Goal: Task Accomplishment & Management: Manage account settings

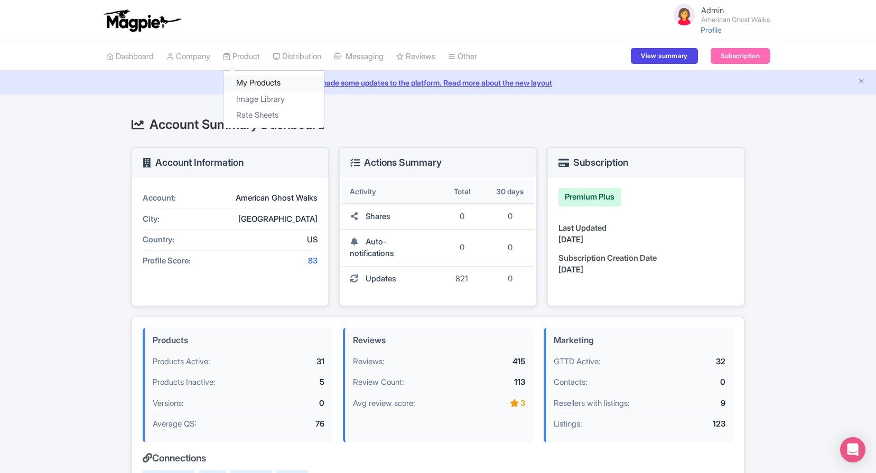
click at [249, 80] on link "My Products" at bounding box center [273, 83] width 100 height 16
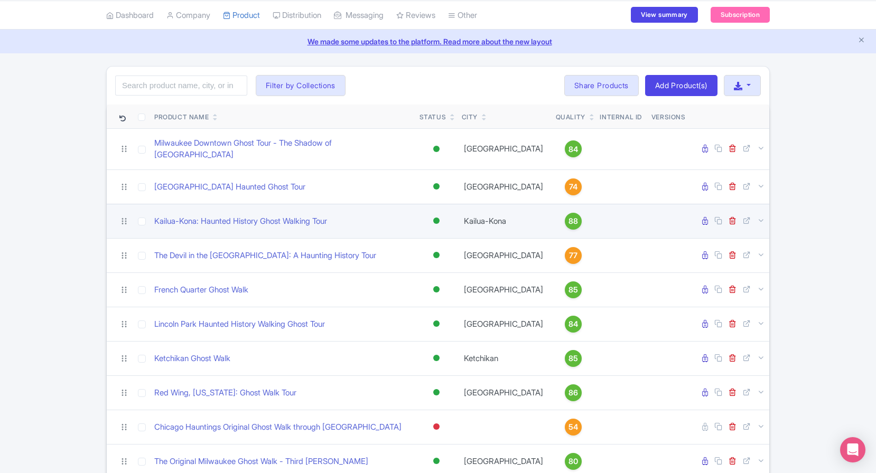
scroll to position [29, 0]
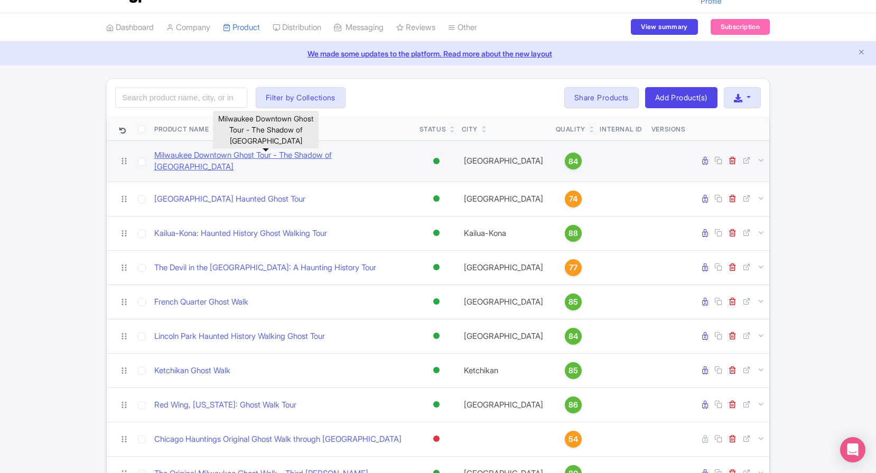
click at [341, 161] on link "Milwaukee Downtown Ghost Tour - The Shadow of City Hall" at bounding box center [282, 161] width 257 height 24
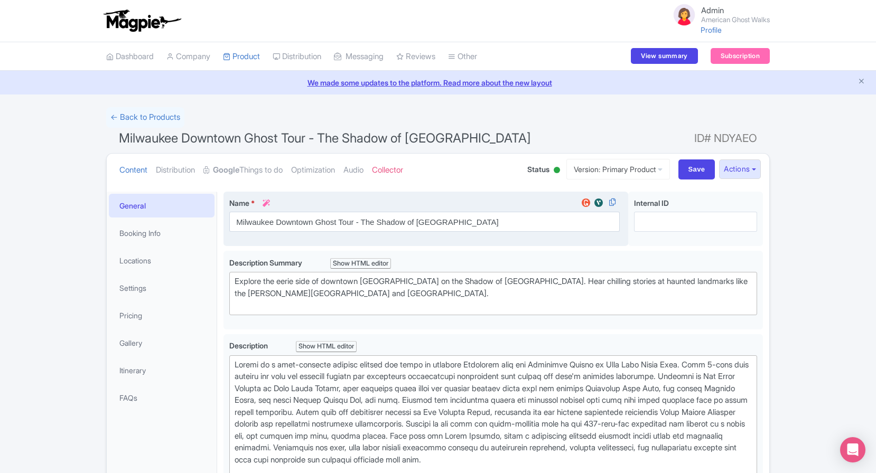
scroll to position [20, 0]
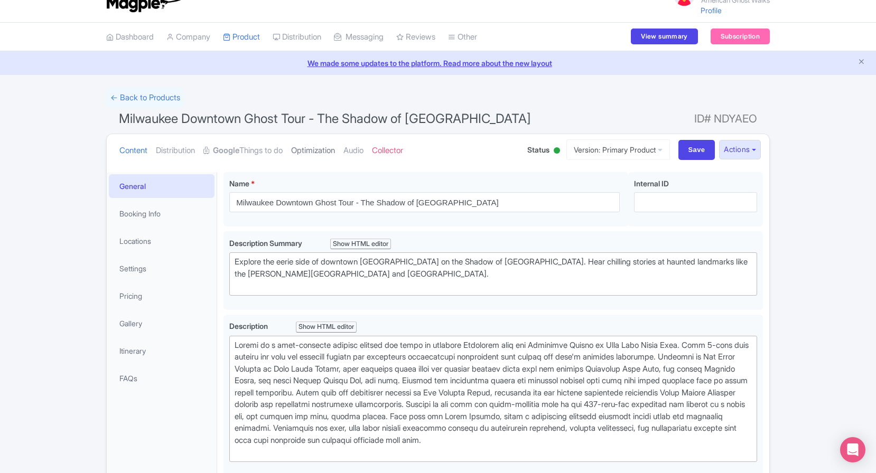
click at [335, 151] on link "Optimization" at bounding box center [313, 150] width 44 height 33
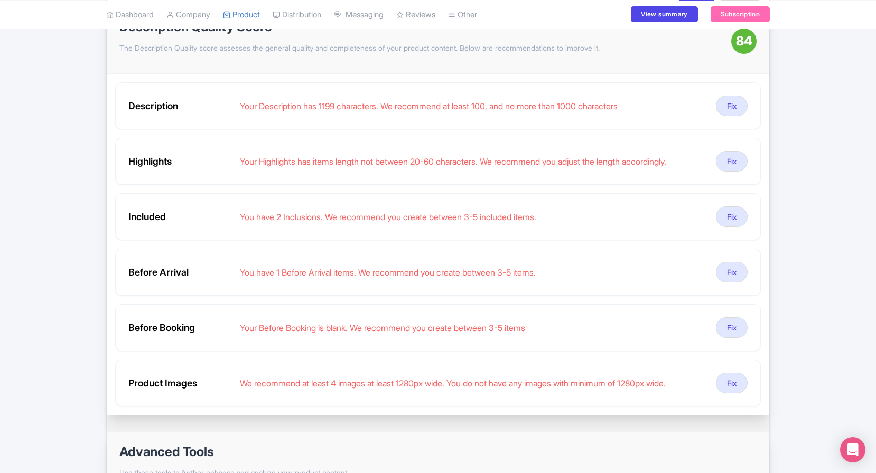
scroll to position [179, 0]
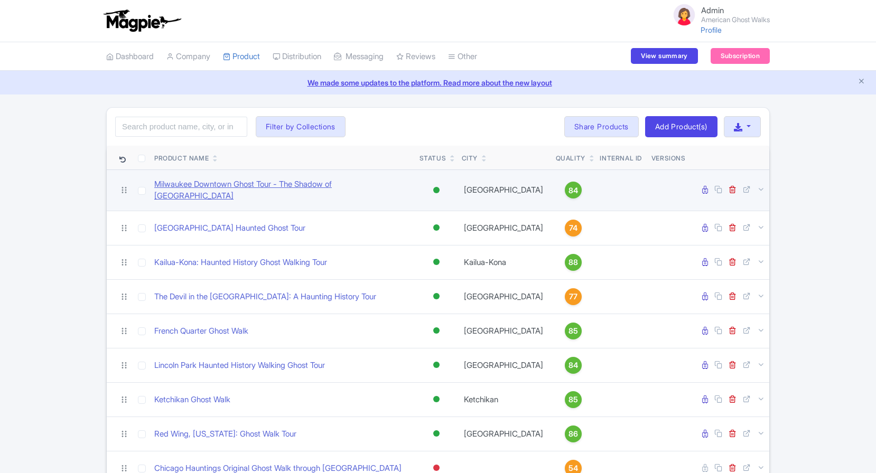
scroll to position [29, 0]
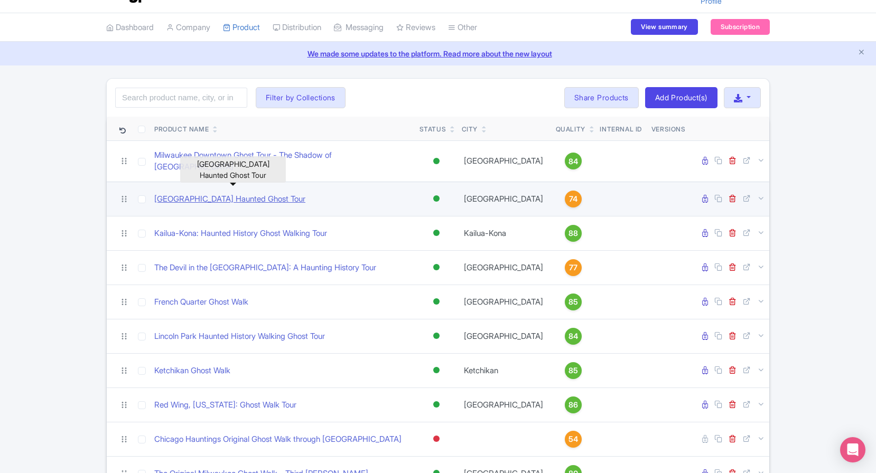
click at [270, 194] on link "[GEOGRAPHIC_DATA] Haunted Ghost Tour" at bounding box center [229, 199] width 151 height 12
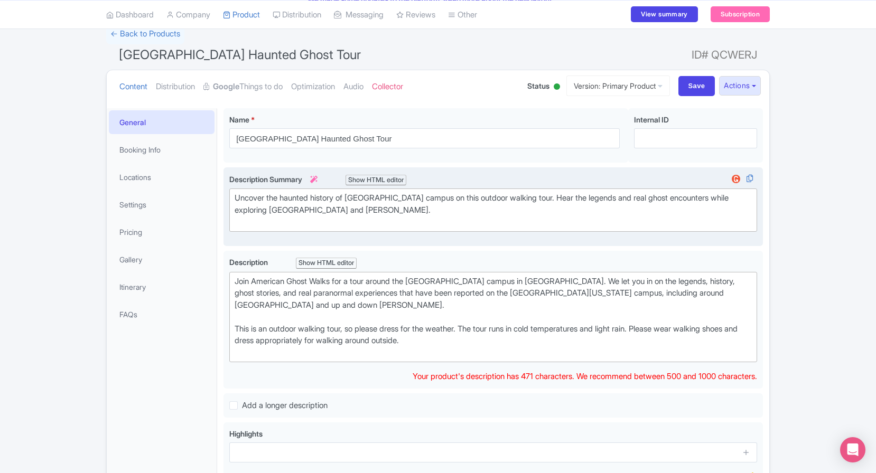
scroll to position [96, 0]
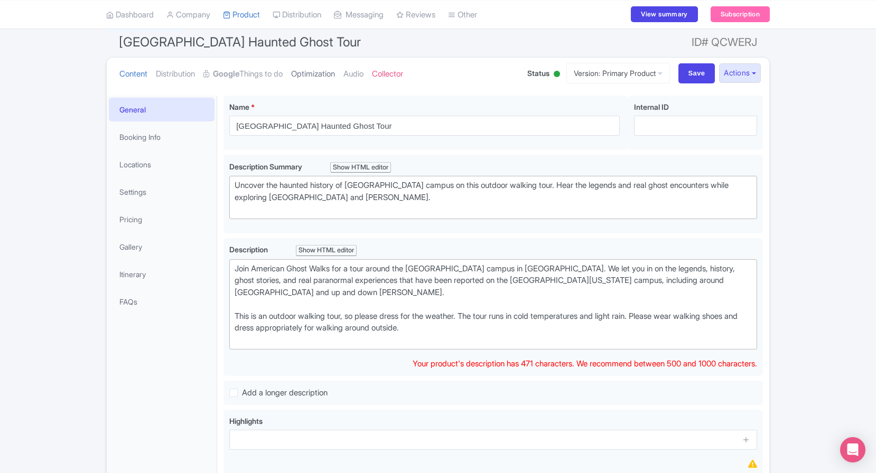
click at [321, 72] on link "Optimization" at bounding box center [313, 74] width 44 height 33
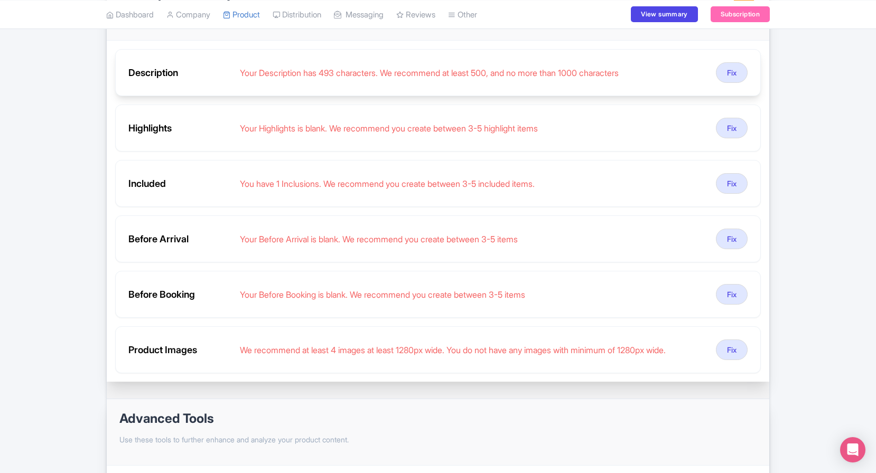
scroll to position [212, 0]
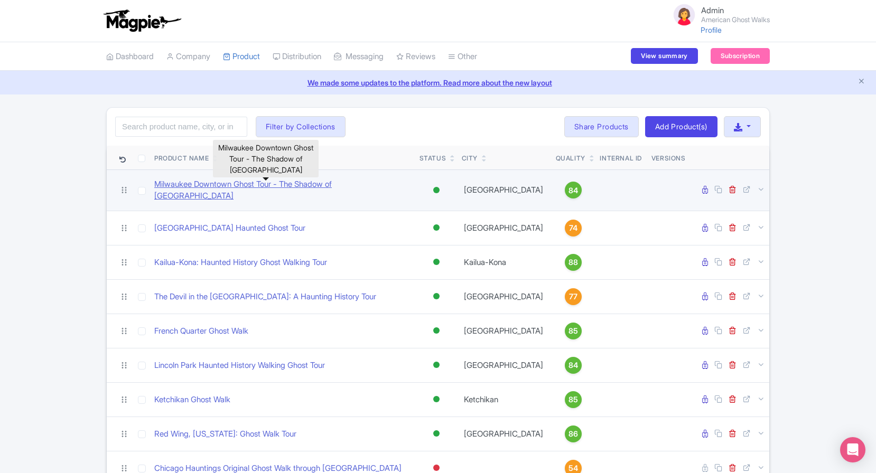
click at [341, 185] on link "Milwaukee Downtown Ghost Tour - The Shadow of [GEOGRAPHIC_DATA]" at bounding box center [282, 191] width 257 height 24
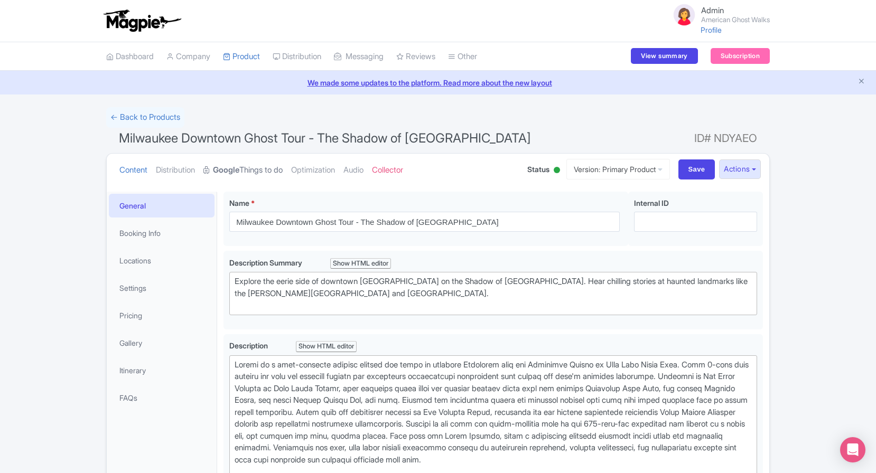
click at [262, 170] on link "Google Things to do" at bounding box center [242, 170] width 79 height 33
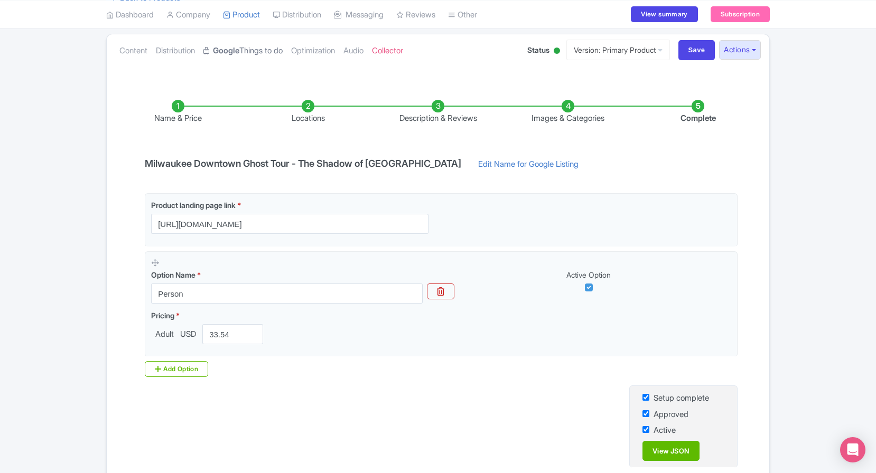
scroll to position [120, 0]
click at [699, 108] on li "Complete" at bounding box center [698, 111] width 130 height 25
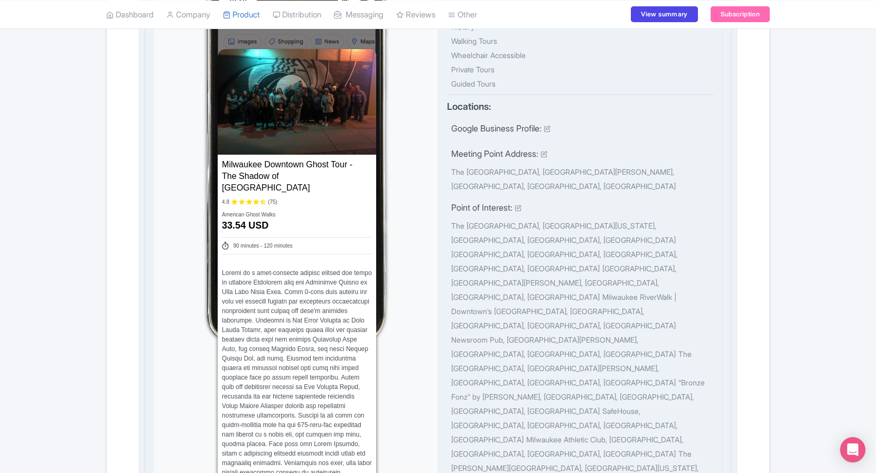
scroll to position [464, 0]
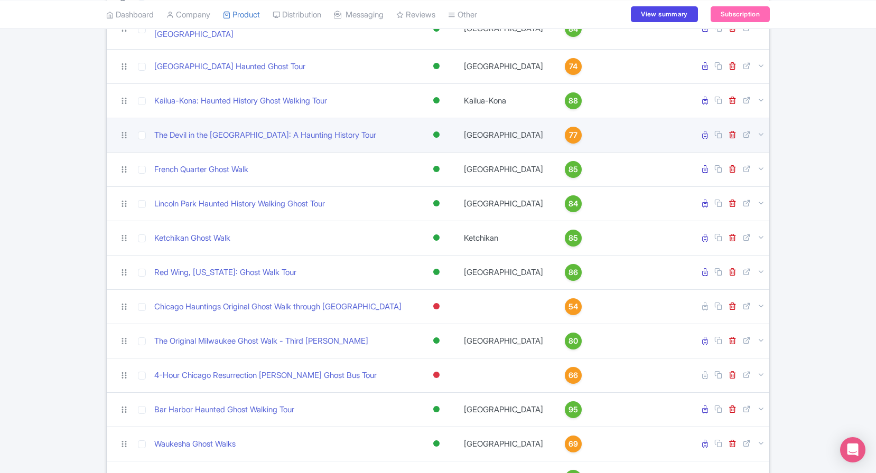
scroll to position [163, 0]
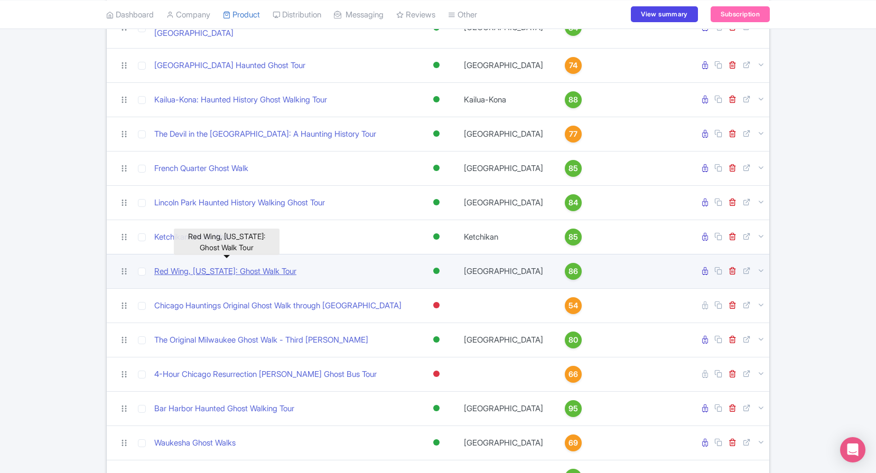
click at [258, 266] on link "Red Wing, Minnesota: Ghost Walk Tour" at bounding box center [225, 272] width 142 height 12
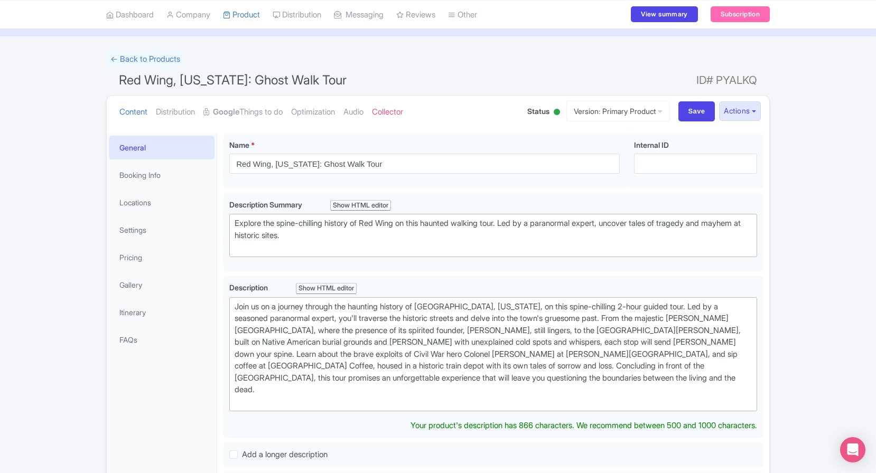
scroll to position [125, 0]
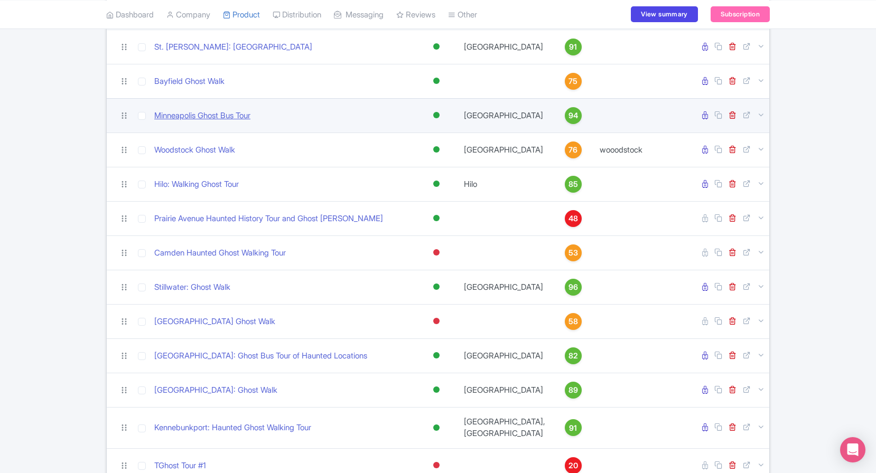
scroll to position [738, 0]
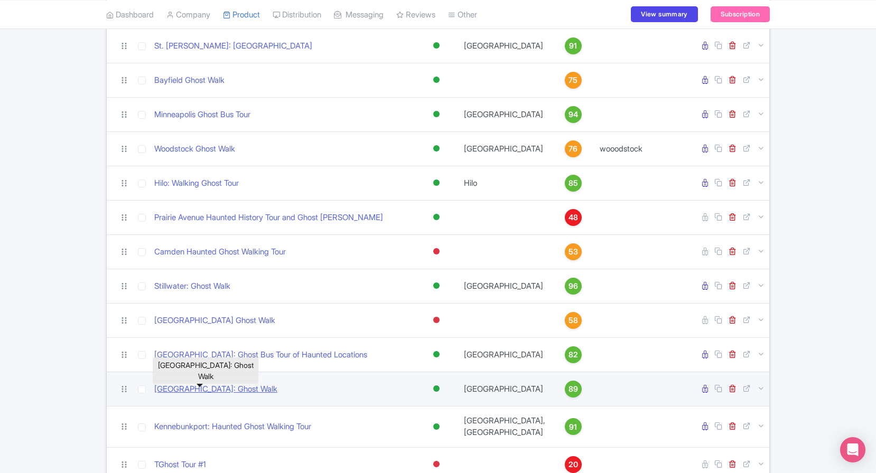
click at [201, 383] on link "[GEOGRAPHIC_DATA]: Ghost Walk" at bounding box center [215, 389] width 123 height 12
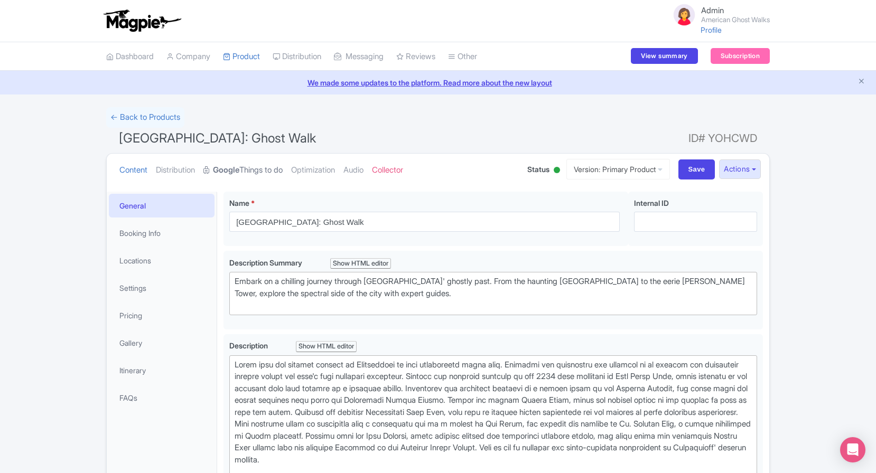
click at [283, 176] on link "Google Things to do" at bounding box center [242, 170] width 79 height 33
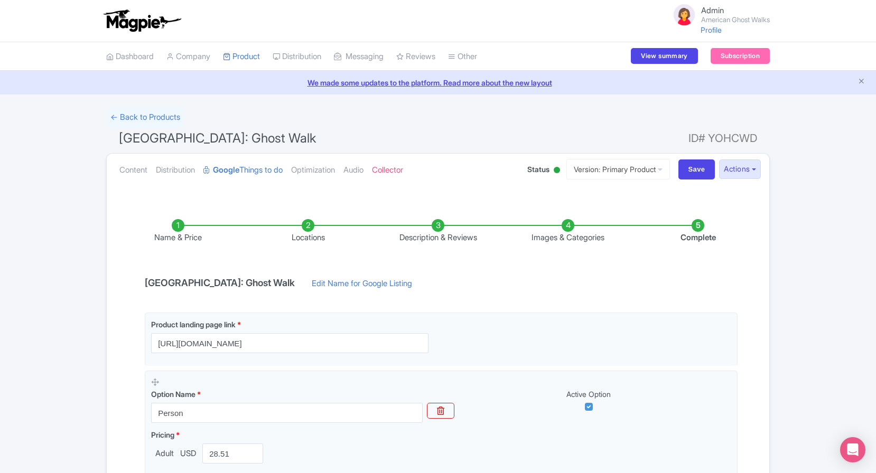
click at [302, 223] on li "Locations" at bounding box center [308, 231] width 130 height 25
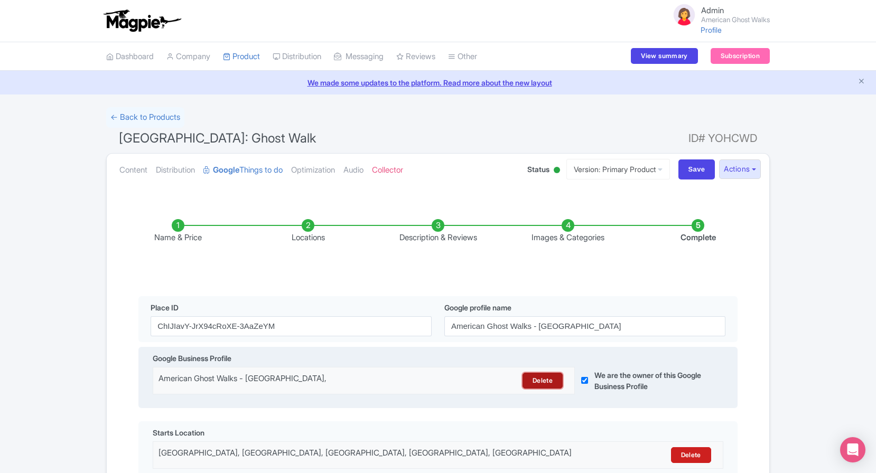
click at [534, 386] on link "Delete" at bounding box center [542, 381] width 40 height 16
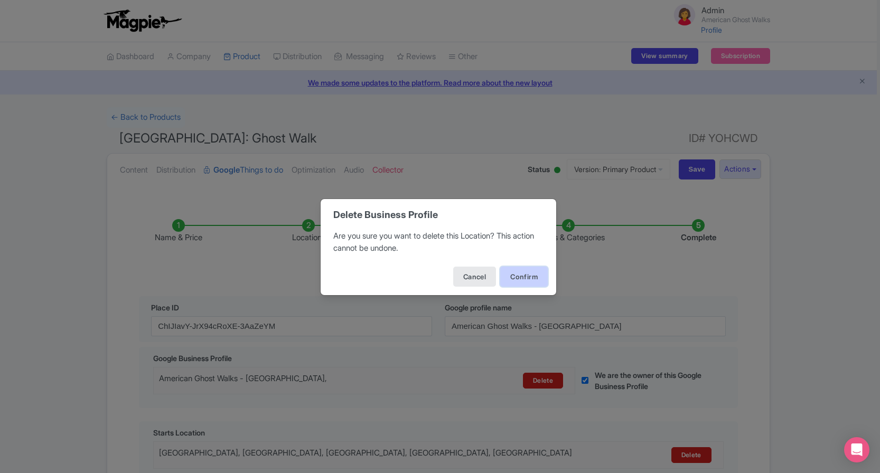
click at [514, 285] on button "Confirm" at bounding box center [524, 277] width 48 height 20
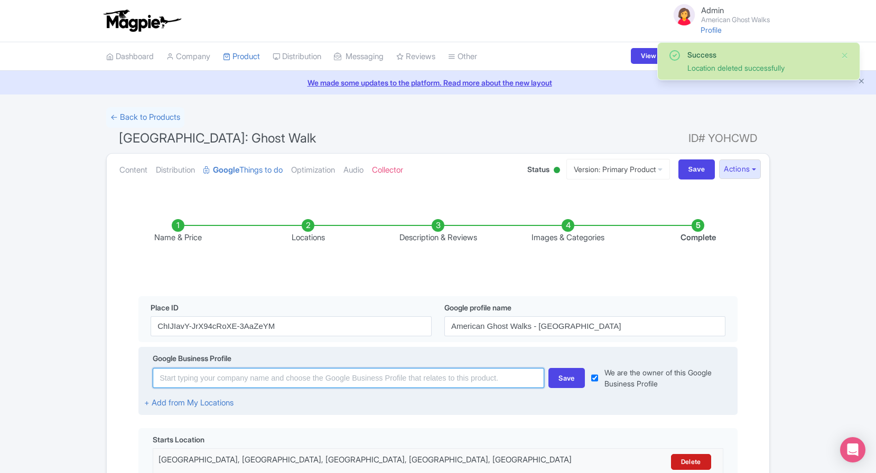
click at [363, 382] on input at bounding box center [348, 378] width 391 height 20
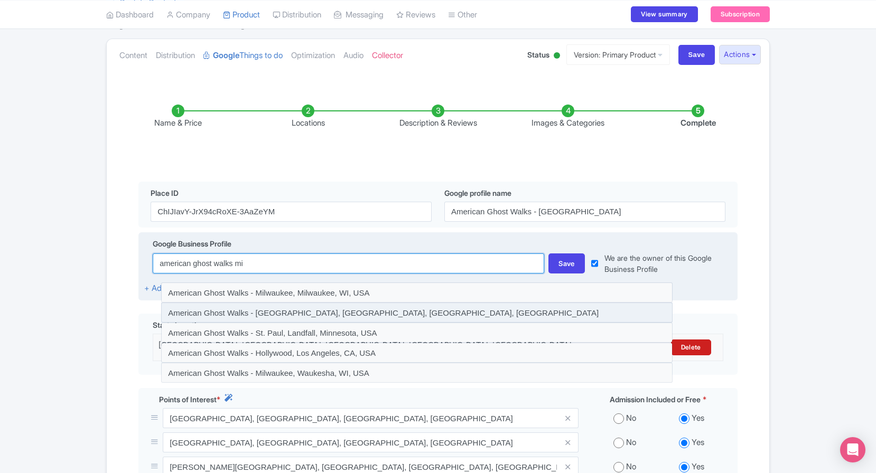
scroll to position [124, 0]
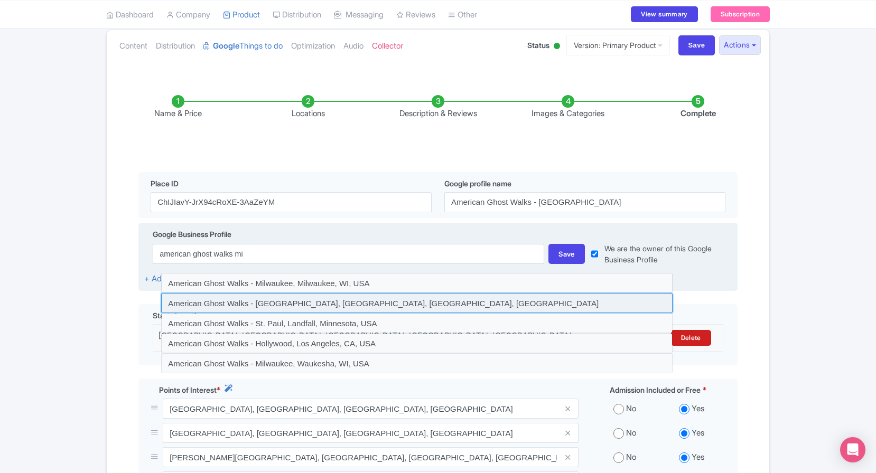
click at [438, 312] on input at bounding box center [416, 303] width 511 height 20
type input "American Ghost Walks - Minneapolis, Minneapolis, MN, USA"
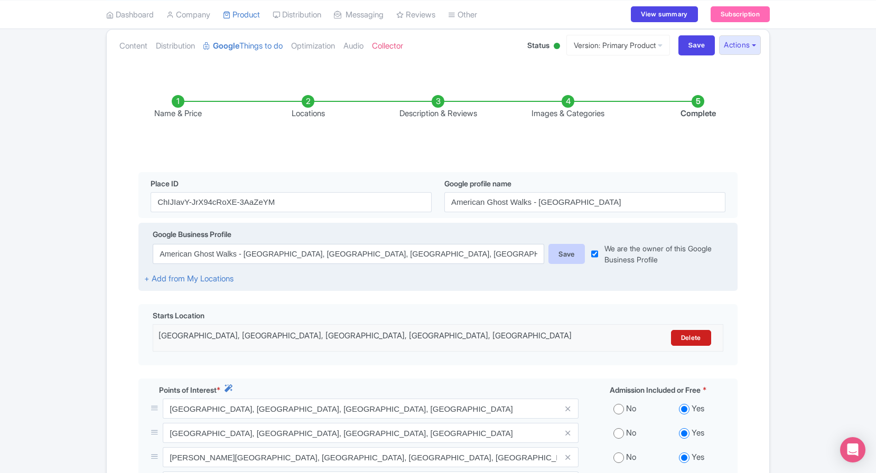
click at [566, 256] on div "Save" at bounding box center [566, 254] width 36 height 20
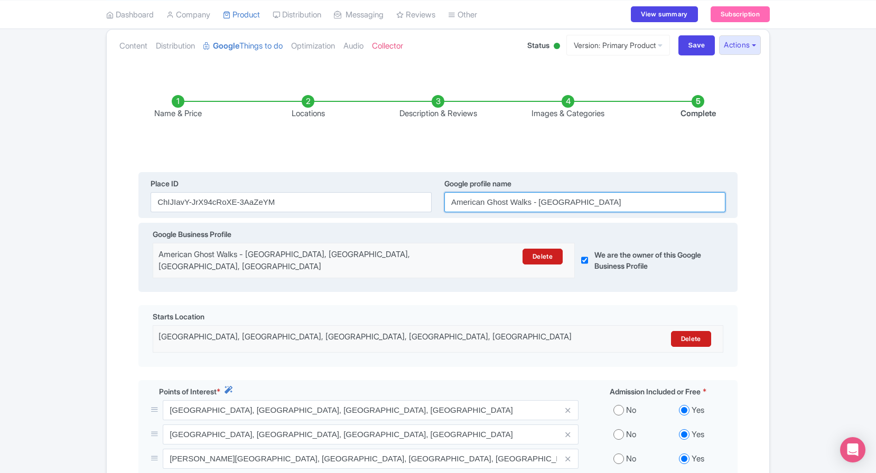
click at [582, 205] on input "American Ghost Walks - Minneapolis" at bounding box center [584, 202] width 281 height 20
type input "A"
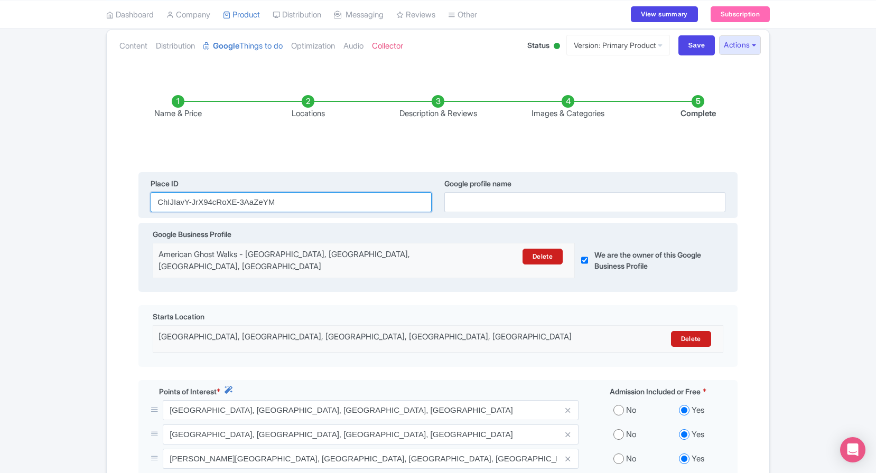
click at [376, 199] on input "ChIJIavY-JrX94cRoXE-3AaZeYM" at bounding box center [291, 202] width 281 height 20
type input "C"
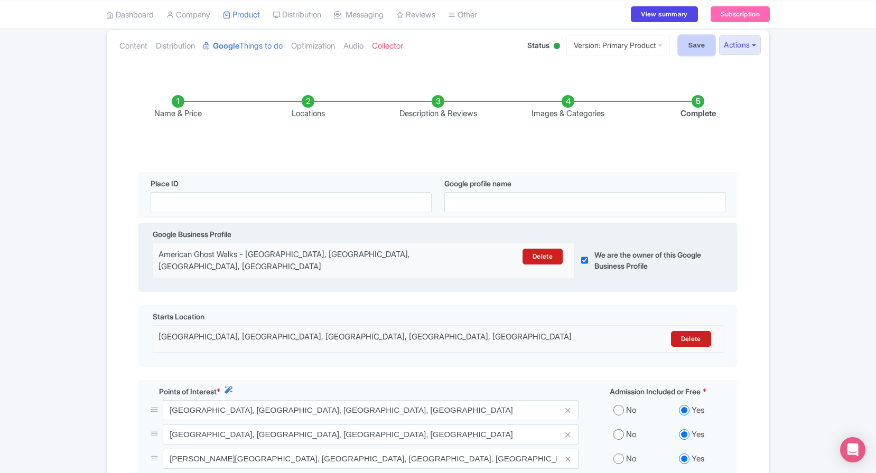
click at [694, 53] on input "Save" at bounding box center [696, 45] width 37 height 20
type input "Saving..."
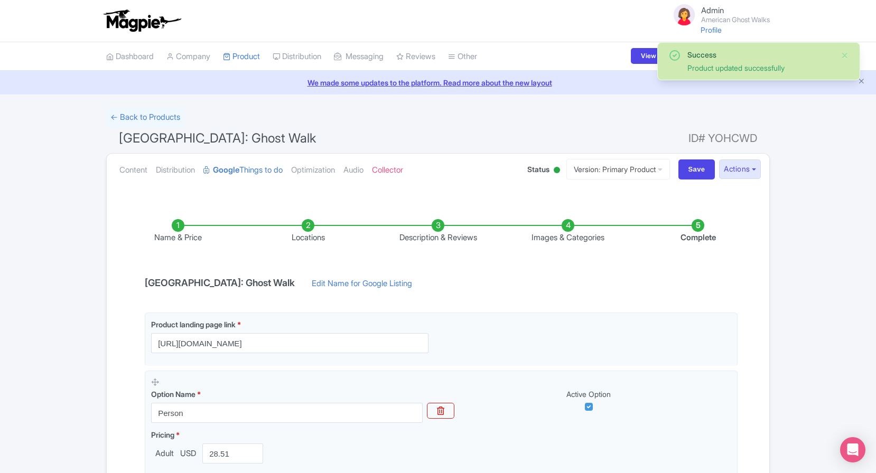
click at [316, 229] on li "Locations" at bounding box center [308, 231] width 130 height 25
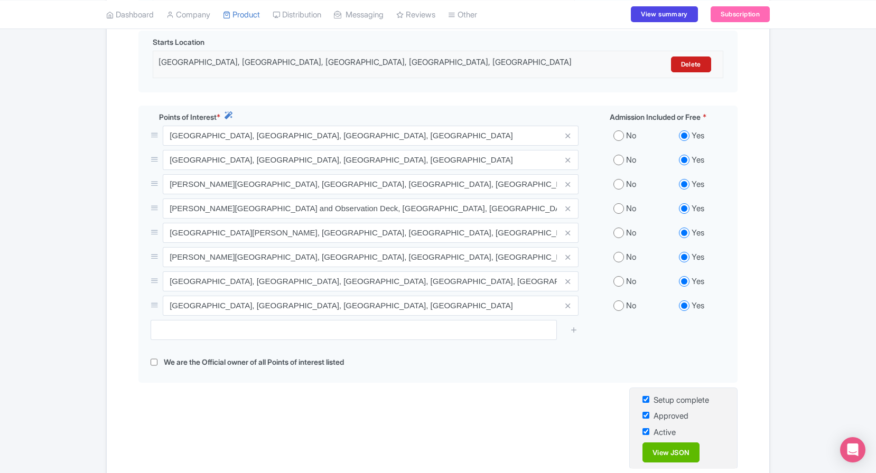
scroll to position [401, 0]
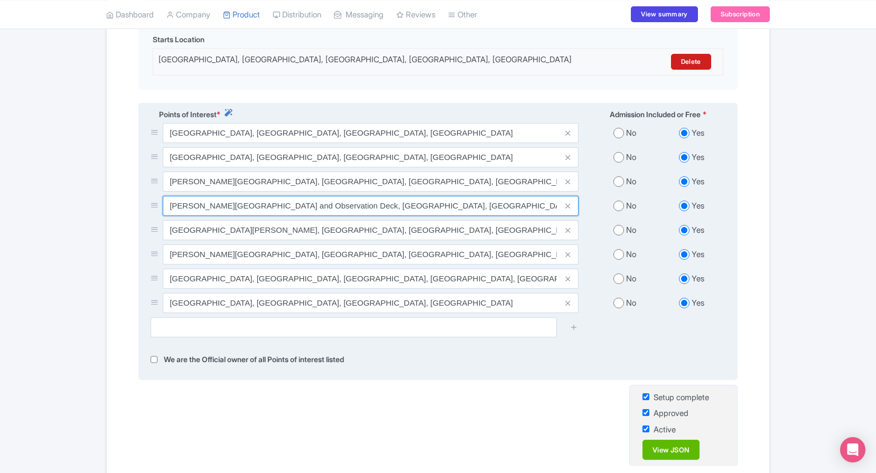
click at [175, 200] on input "Foshay Museum and Observation Deck, South Marquette Avenue, Minneapolis, MN, USA" at bounding box center [371, 206] width 416 height 20
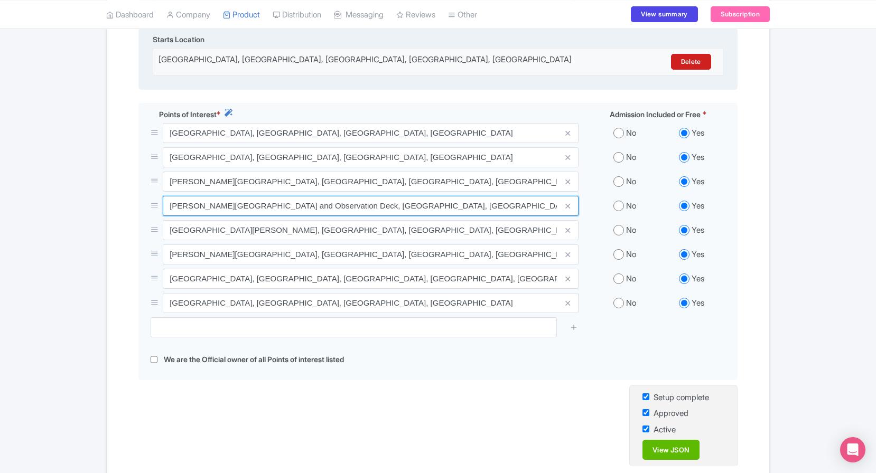
scroll to position [0, 0]
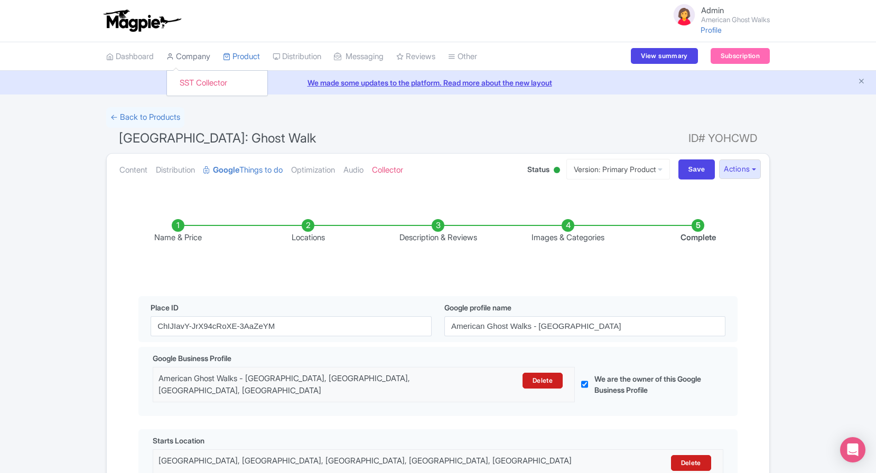
click at [193, 61] on link "Company" at bounding box center [188, 56] width 44 height 29
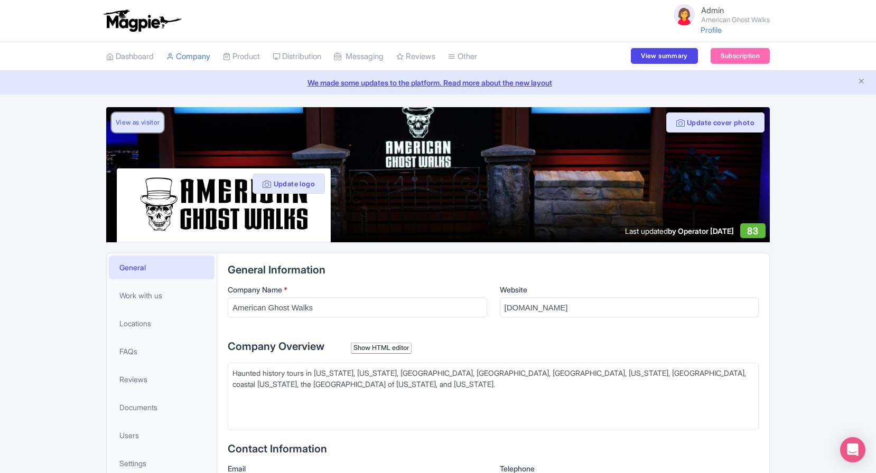
click at [160, 119] on link "View as visitor" at bounding box center [137, 122] width 52 height 20
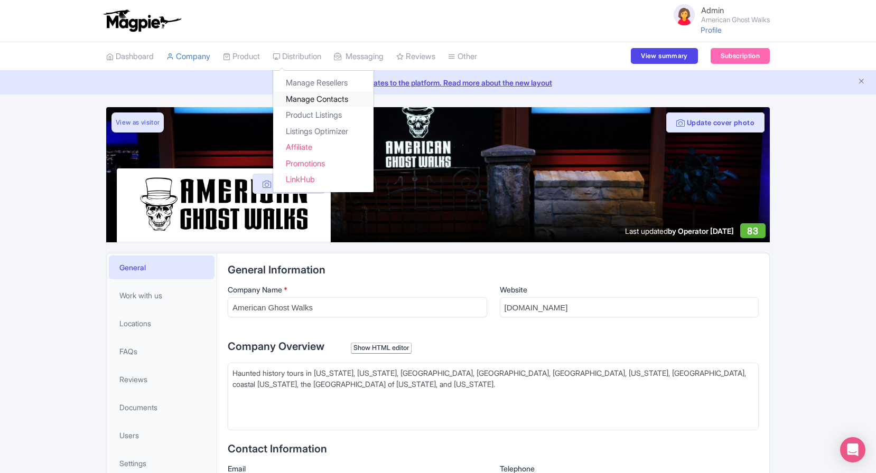
click at [323, 95] on link "Manage Contacts" at bounding box center [323, 99] width 100 height 16
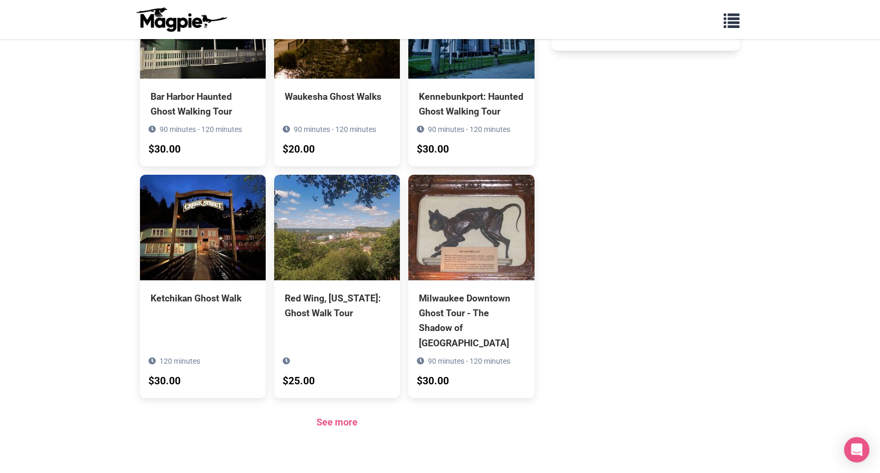
scroll to position [577, 0]
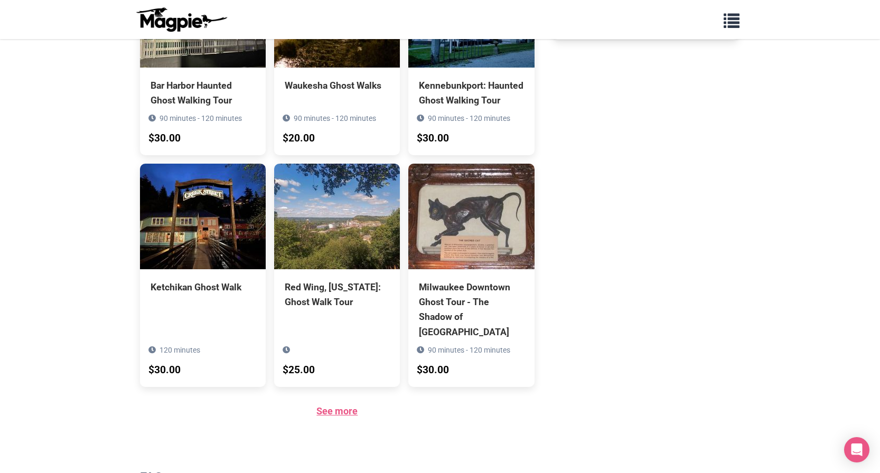
click at [328, 406] on link "See more" at bounding box center [336, 411] width 41 height 11
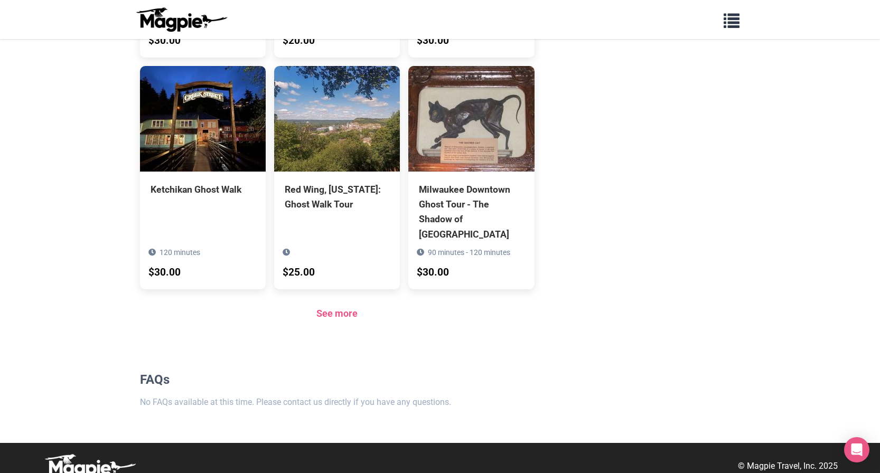
scroll to position [675, 0]
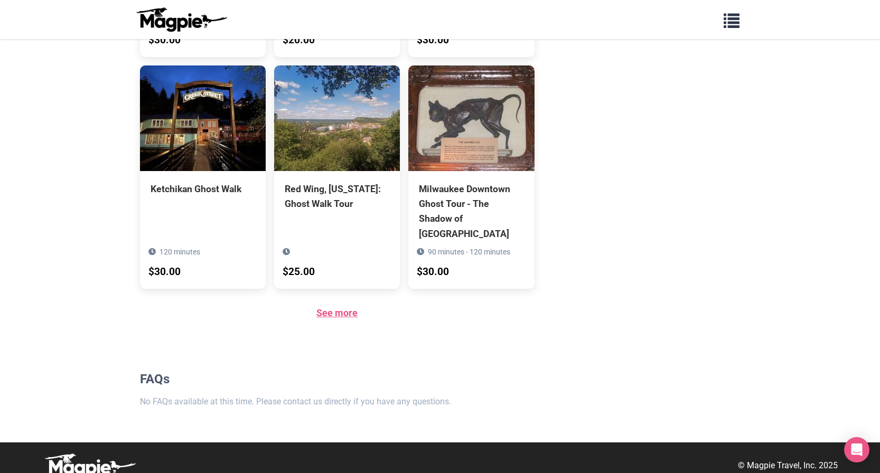
click at [326, 307] on link "See more" at bounding box center [336, 312] width 41 height 11
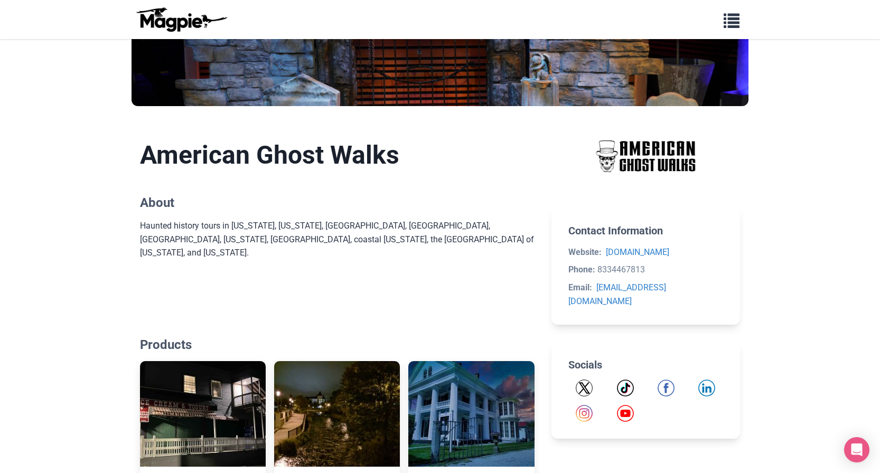
scroll to position [0, 0]
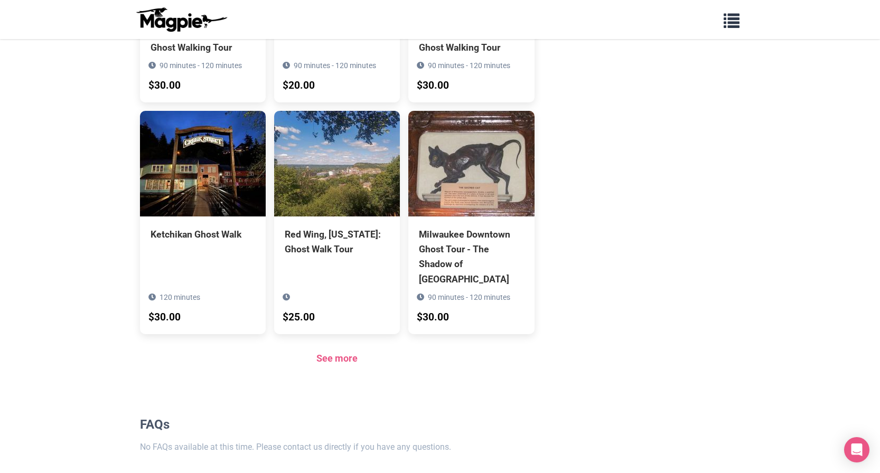
scroll to position [636, 0]
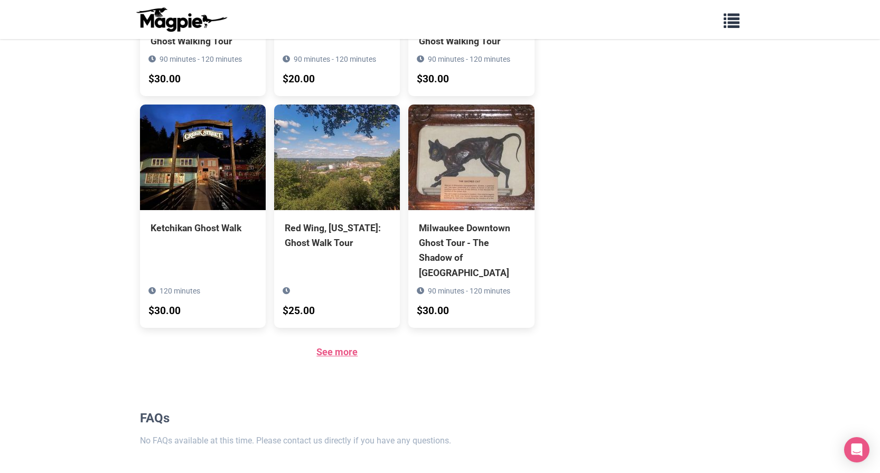
click at [350, 346] on link "See more" at bounding box center [336, 351] width 41 height 11
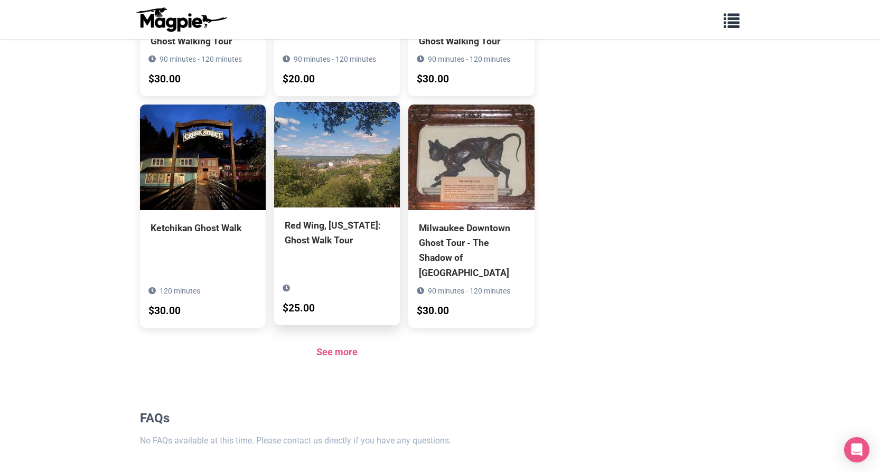
click at [348, 251] on div "Red Wing, [US_STATE]: Ghost Walk Tour $25.00" at bounding box center [337, 252] width 126 height 88
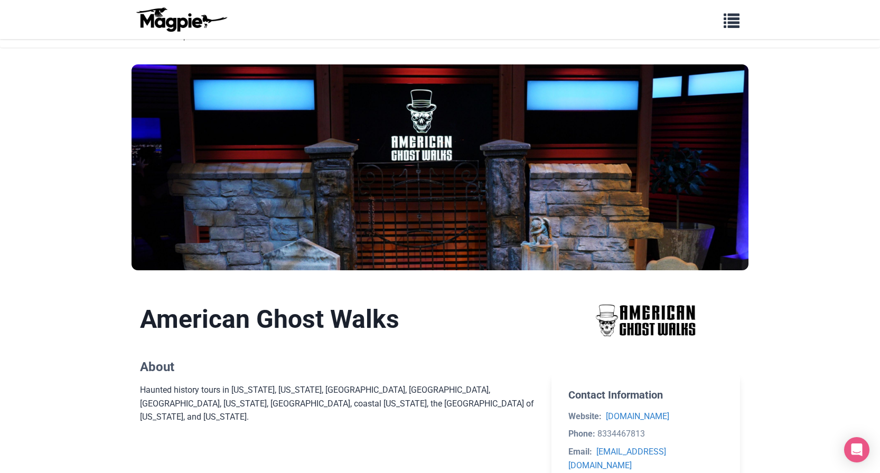
scroll to position [7, 0]
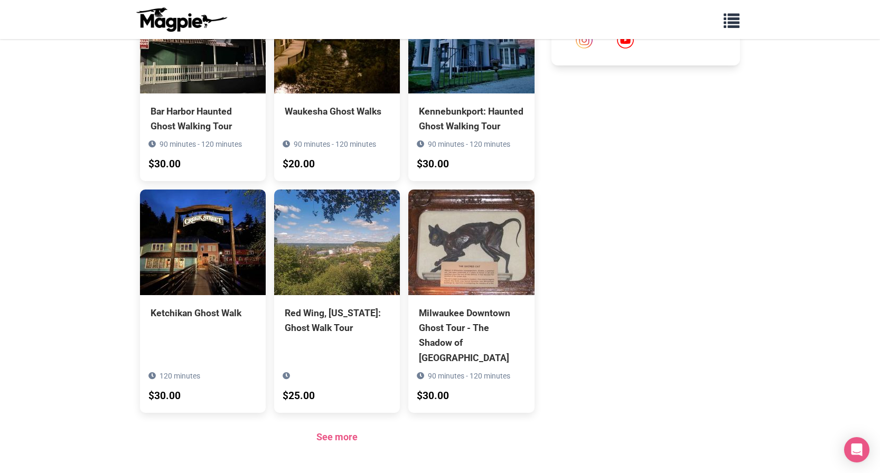
scroll to position [675, 0]
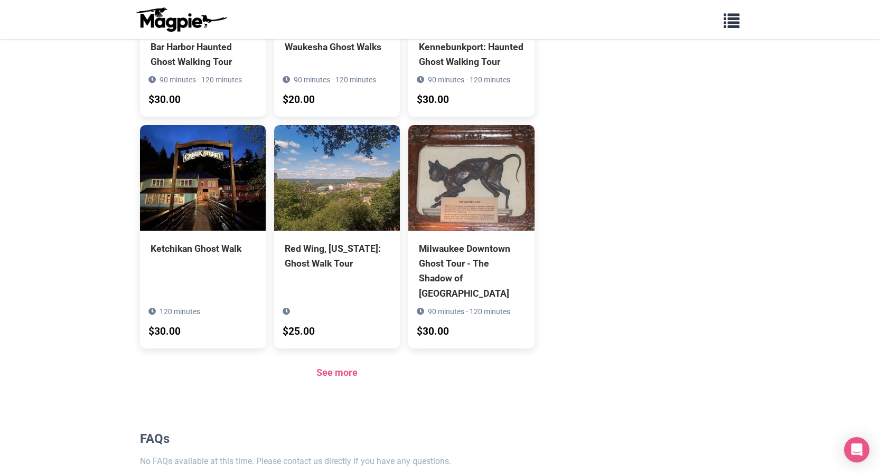
scroll to position [675, 0]
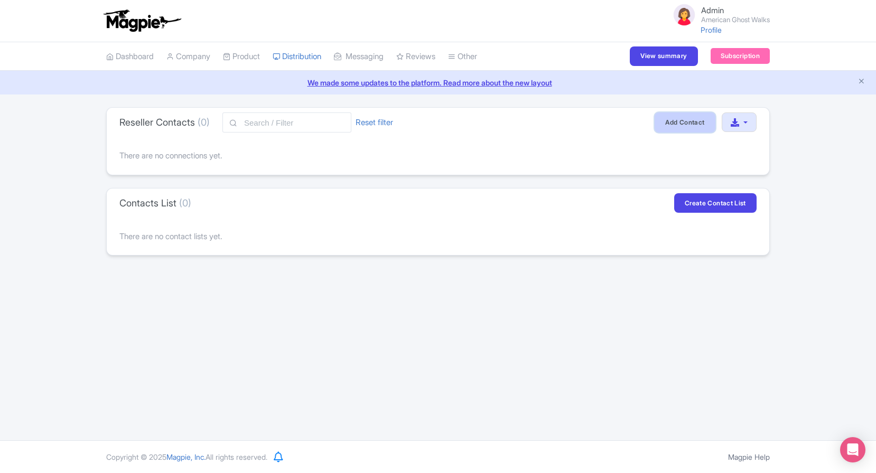
click at [699, 127] on link "Add Contact" at bounding box center [684, 122] width 60 height 20
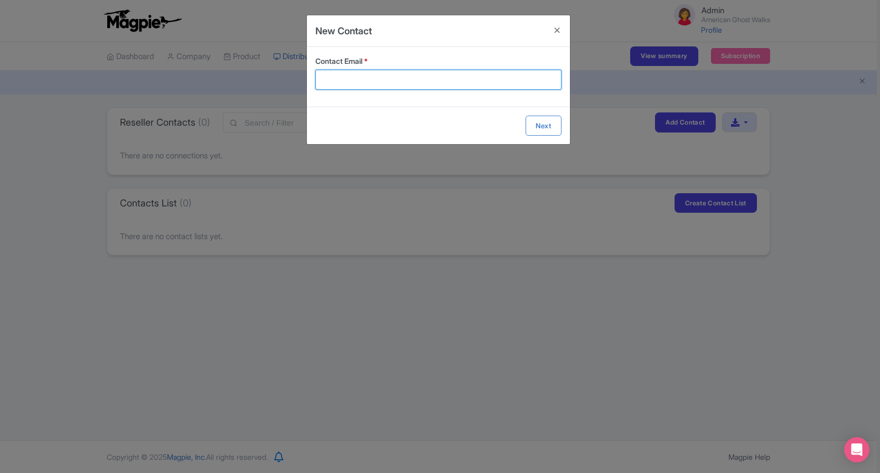
click at [434, 81] on input "Contact Email *" at bounding box center [438, 80] width 246 height 20
type input "[PERSON_NAME][EMAIL_ADDRESS][DOMAIN_NAME]"
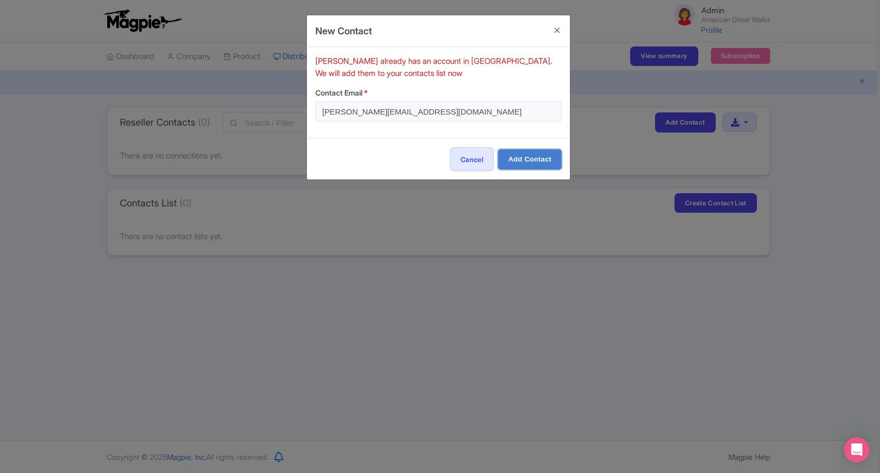
click at [538, 167] on input "Add Contact" at bounding box center [529, 159] width 63 height 20
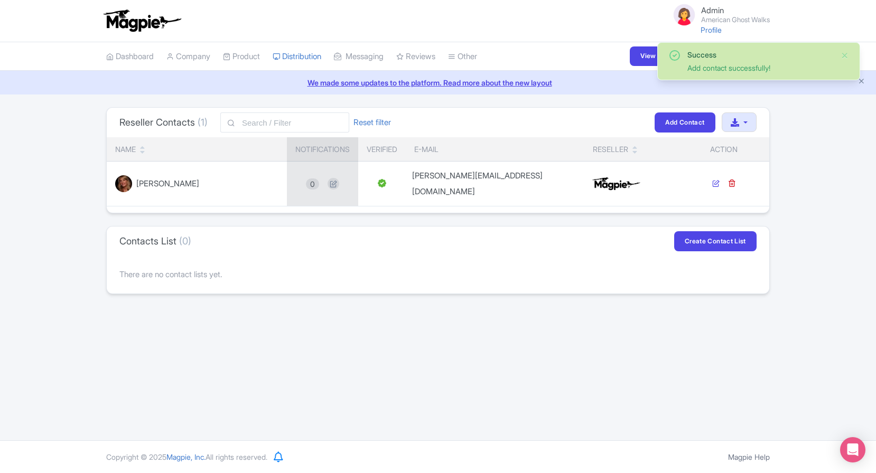
click at [714, 180] on icon at bounding box center [715, 183] width 7 height 7
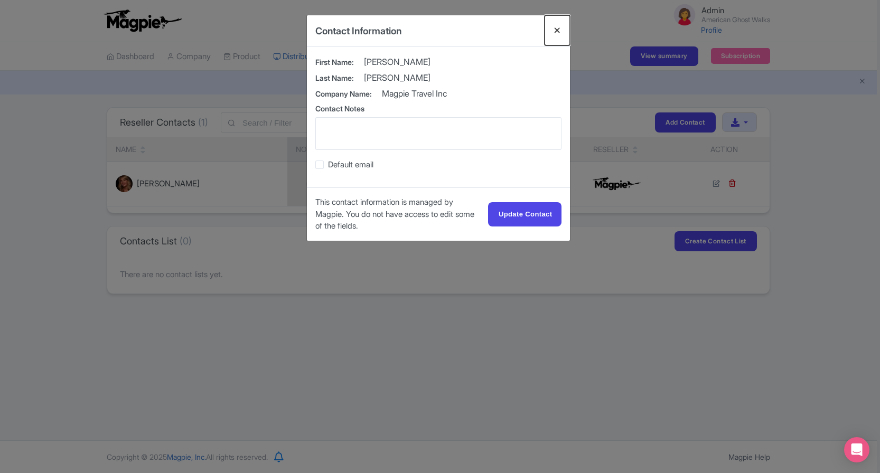
click at [560, 32] on button "Close" at bounding box center [557, 30] width 25 height 30
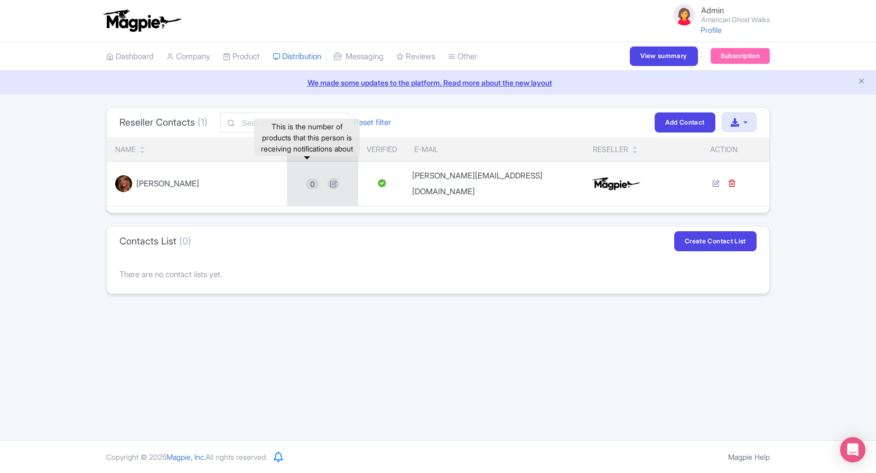
click at [306, 179] on span "0" at bounding box center [312, 184] width 13 height 11
click at [335, 181] on link at bounding box center [333, 184] width 12 height 11
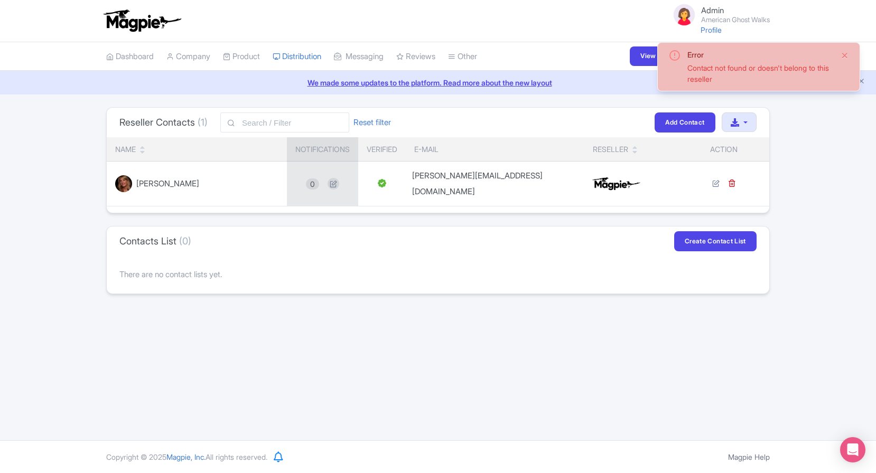
click at [843, 54] on button "Close" at bounding box center [844, 55] width 8 height 13
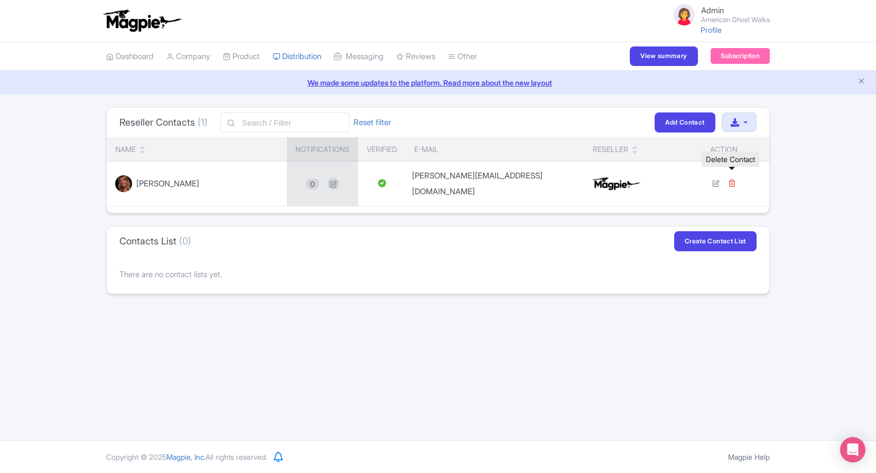
click at [733, 179] on icon at bounding box center [732, 183] width 8 height 8
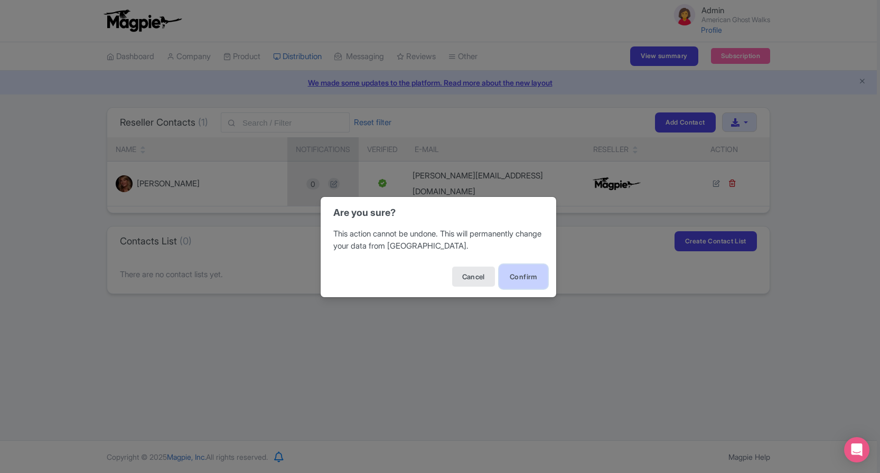
click at [541, 280] on button "Confirm" at bounding box center [523, 277] width 49 height 24
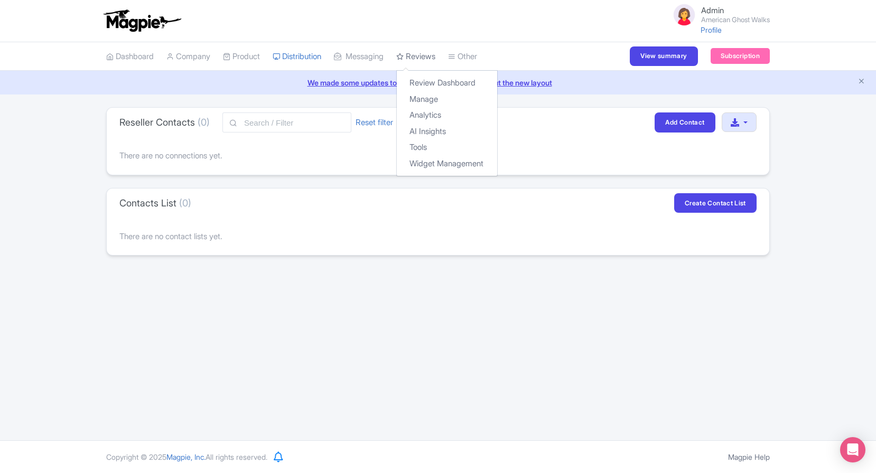
click at [435, 57] on link "Reviews" at bounding box center [415, 56] width 39 height 29
click at [436, 82] on link "Review Dashboard" at bounding box center [447, 83] width 100 height 16
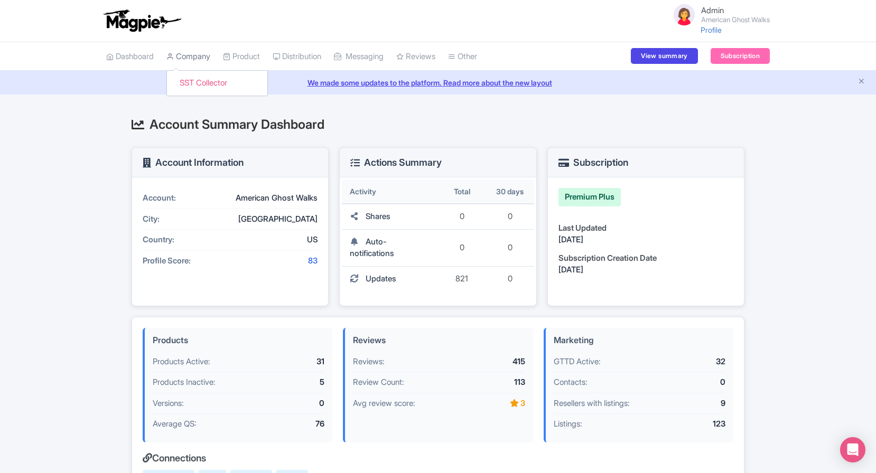
click at [208, 65] on link "Company" at bounding box center [188, 56] width 44 height 29
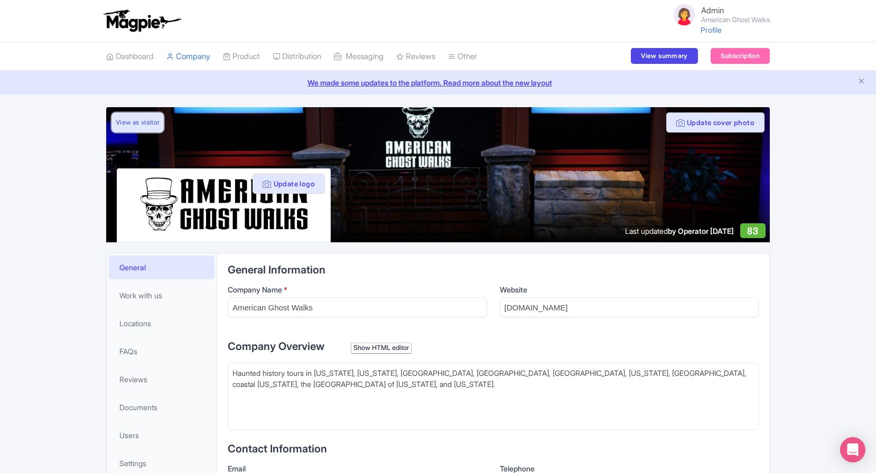
click at [146, 123] on link "View as visitor" at bounding box center [137, 122] width 52 height 20
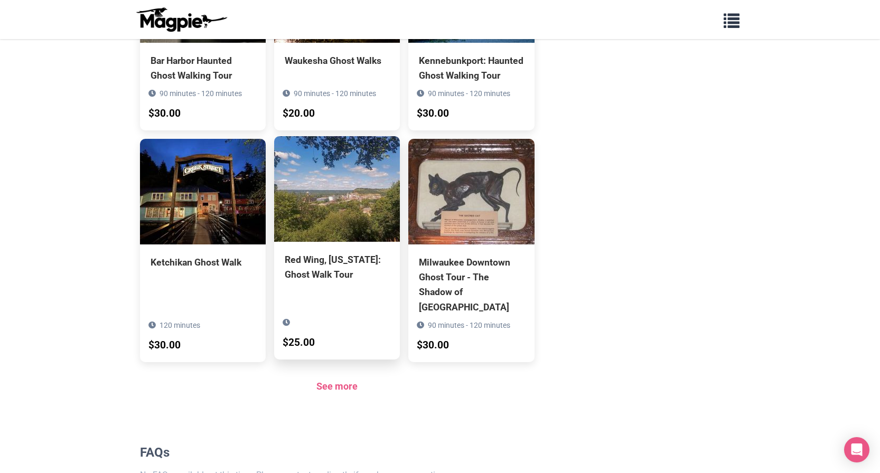
scroll to position [675, 0]
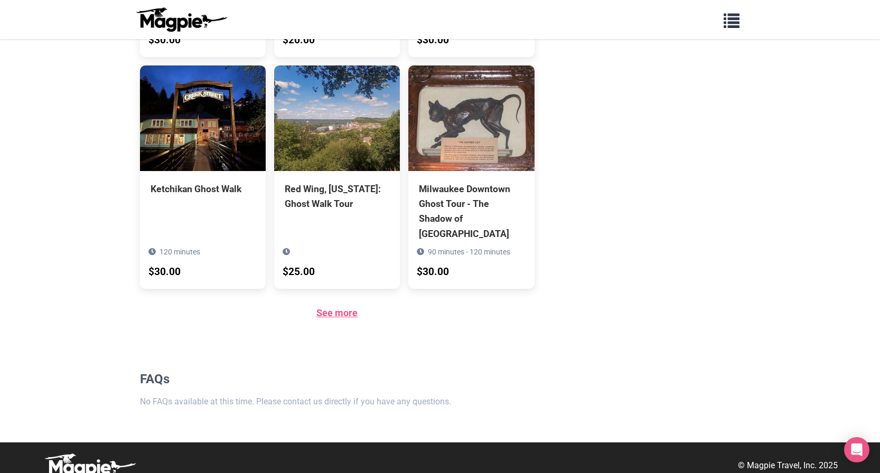
click at [326, 307] on link "See more" at bounding box center [336, 312] width 41 height 11
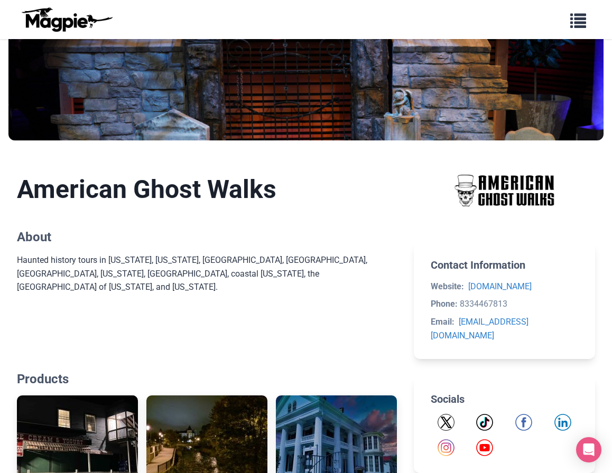
scroll to position [0, 0]
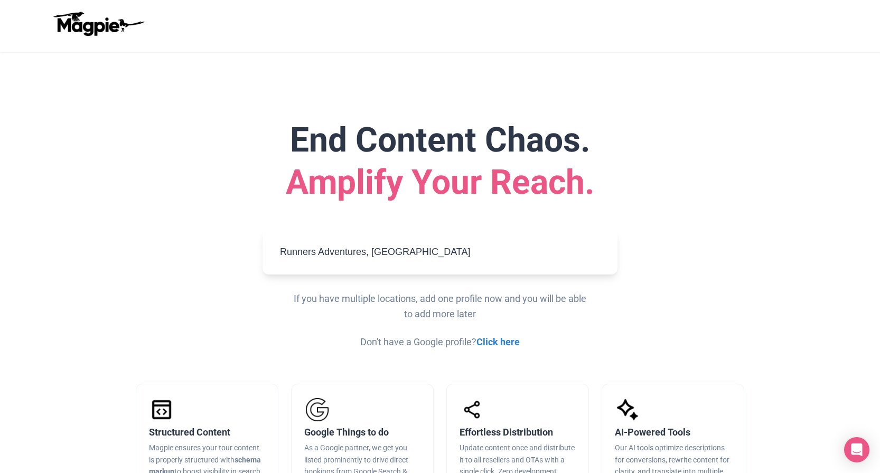
drag, startPoint x: 464, startPoint y: 252, endPoint x: 239, endPoint y: 240, distance: 225.3
click at [239, 240] on div "End Content Chaos. Amplify Your Reach. Runners Adventures, [GEOGRAPHIC_DATA] Se…" at bounding box center [440, 234] width 634 height 231
click at [250, 128] on h1 "End Content Chaos. Amplify Your Reach." at bounding box center [440, 161] width 608 height 85
